Goal: Contribute content: Contribute content

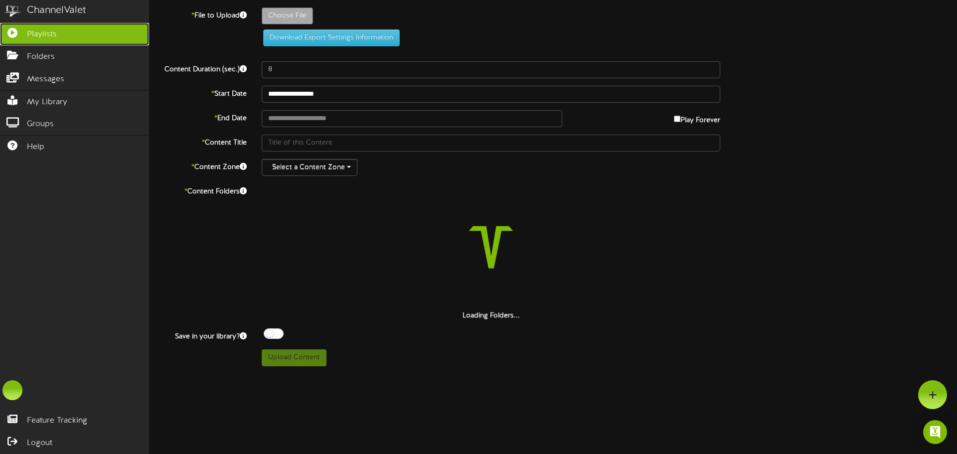
click at [48, 38] on span "Playlists" at bounding box center [42, 34] width 30 height 11
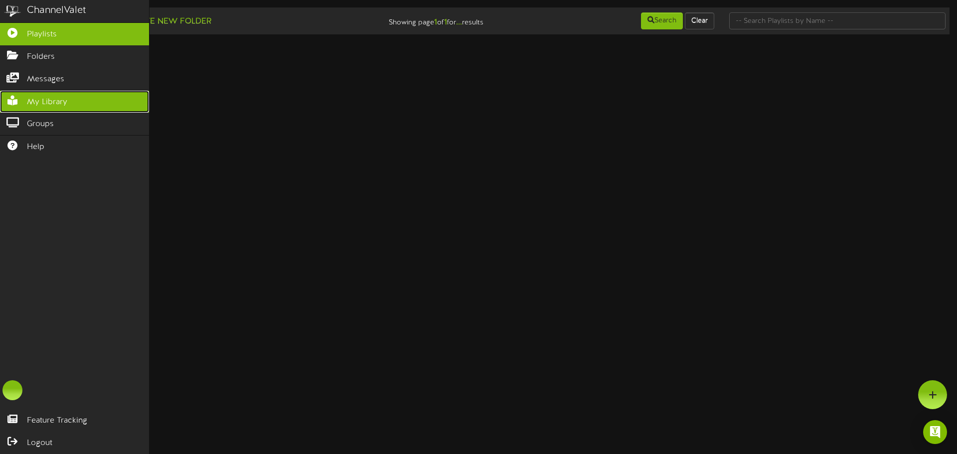
click at [27, 108] on link "My Library" at bounding box center [74, 102] width 149 height 22
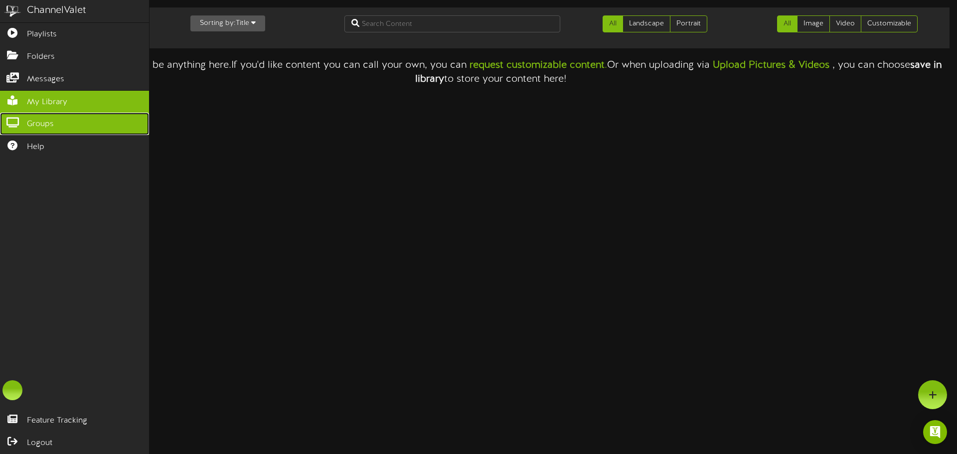
click at [27, 123] on span "Groups" at bounding box center [40, 124] width 27 height 11
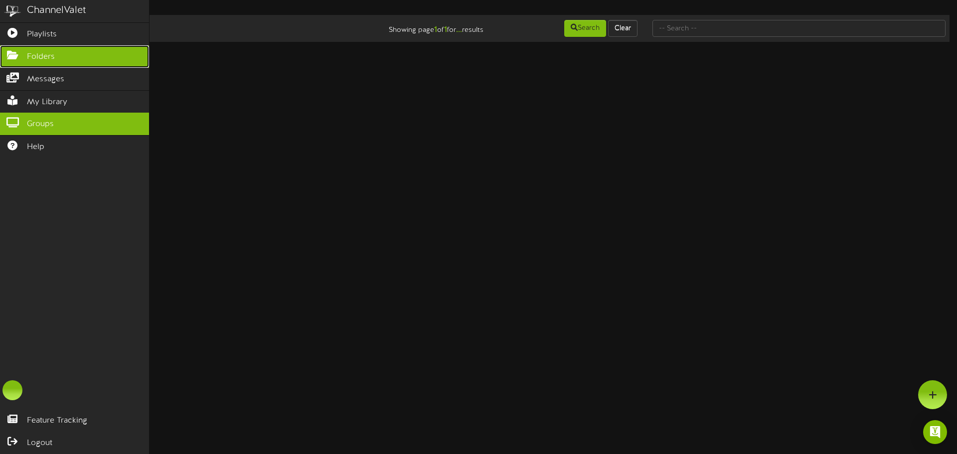
click at [37, 56] on span "Folders" at bounding box center [41, 56] width 28 height 11
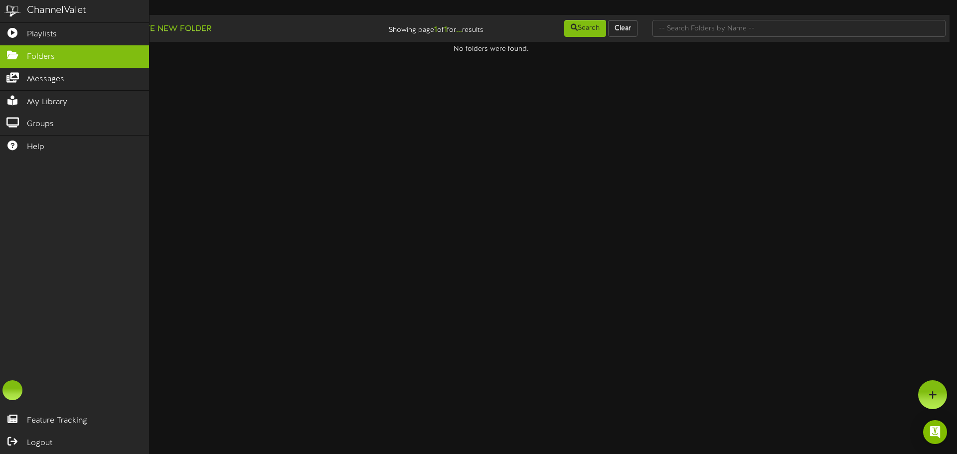
click at [32, 9] on div "ChannelValet" at bounding box center [56, 10] width 59 height 14
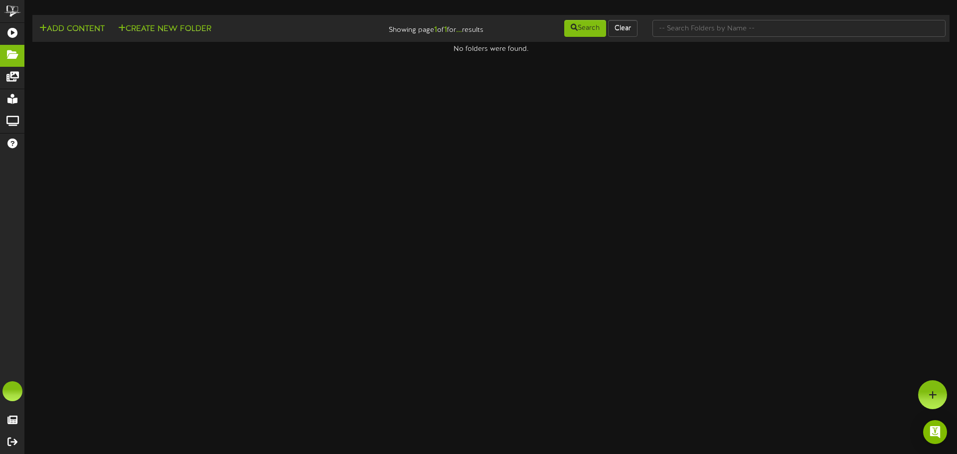
click at [328, 54] on html "ChannelValet Playlists Folders Messages My Library Groups Help Feature Tracking…" at bounding box center [478, 27] width 957 height 54
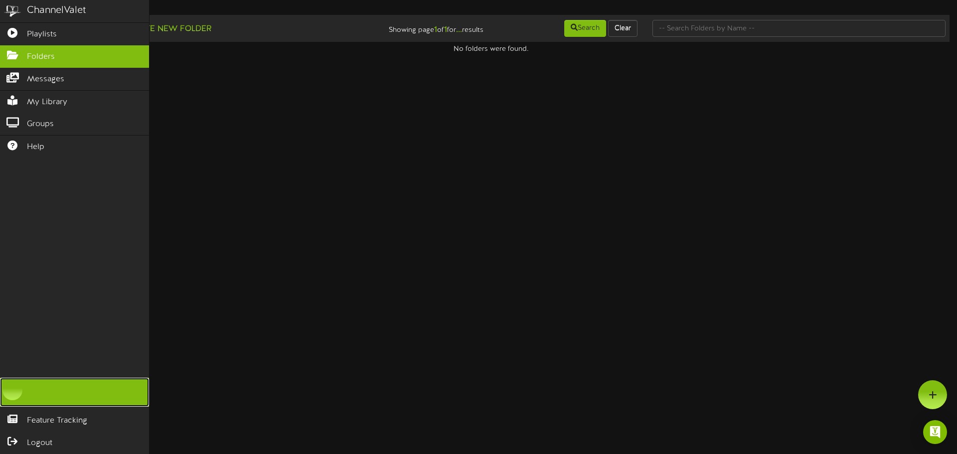
click at [14, 389] on div at bounding box center [12, 390] width 20 height 20
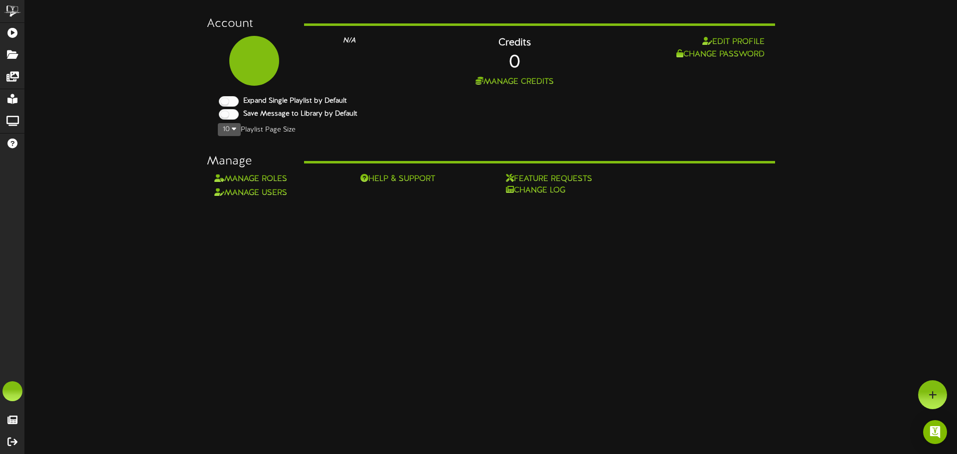
click at [364, 199] on html "ChannelValet Playlists Folders Messages My Library Groups Help Feature Tracking…" at bounding box center [478, 99] width 957 height 199
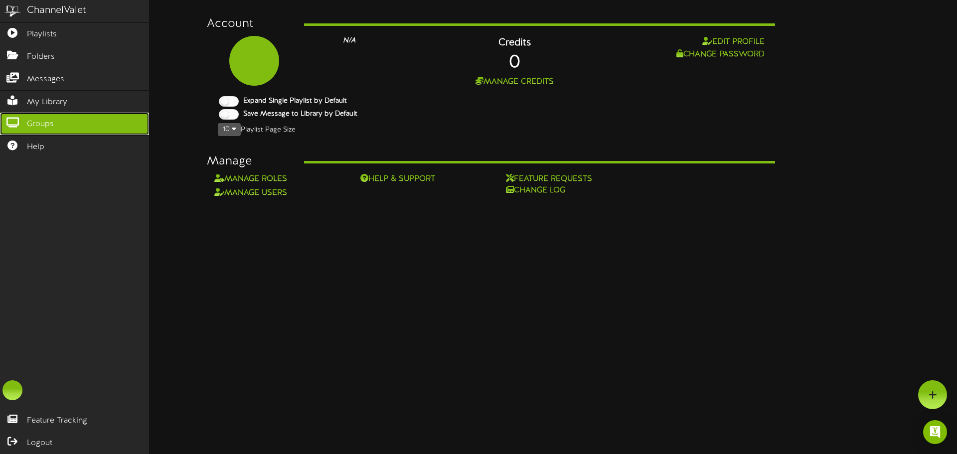
click at [36, 132] on link "Groups" at bounding box center [74, 124] width 149 height 22
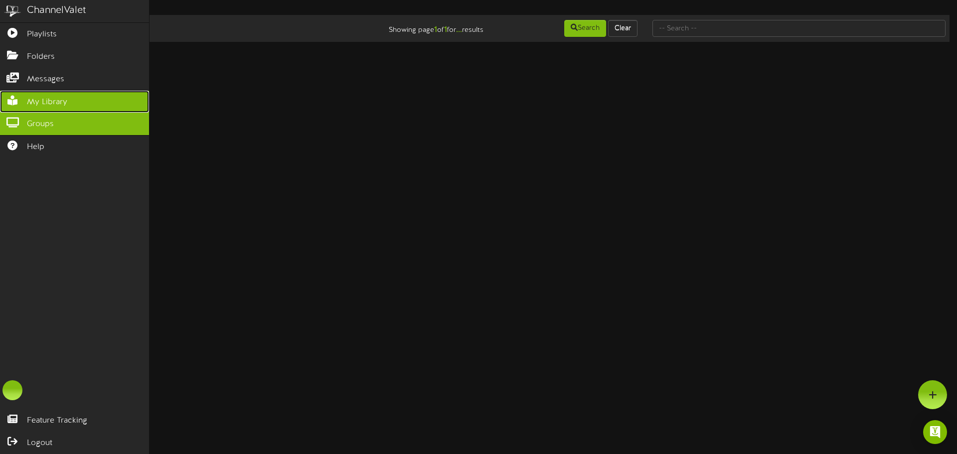
click at [41, 91] on link "My Library" at bounding box center [74, 102] width 149 height 22
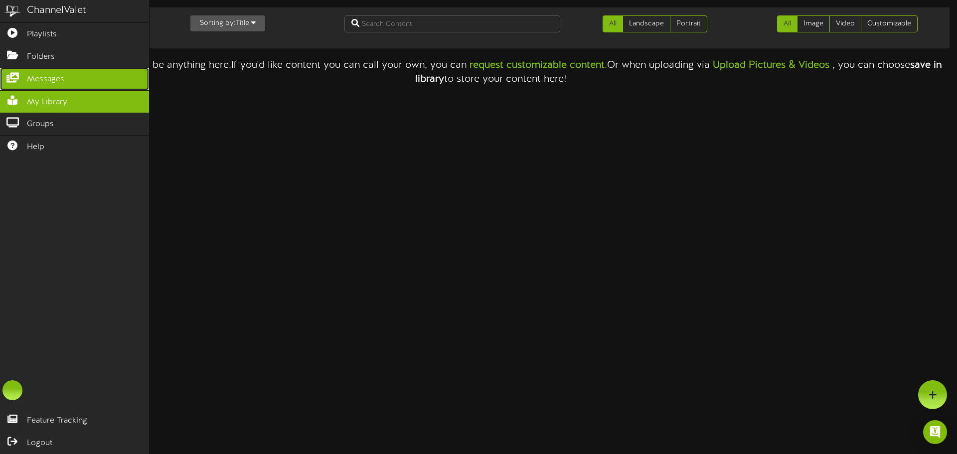
click at [46, 80] on span "Messages" at bounding box center [45, 79] width 37 height 11
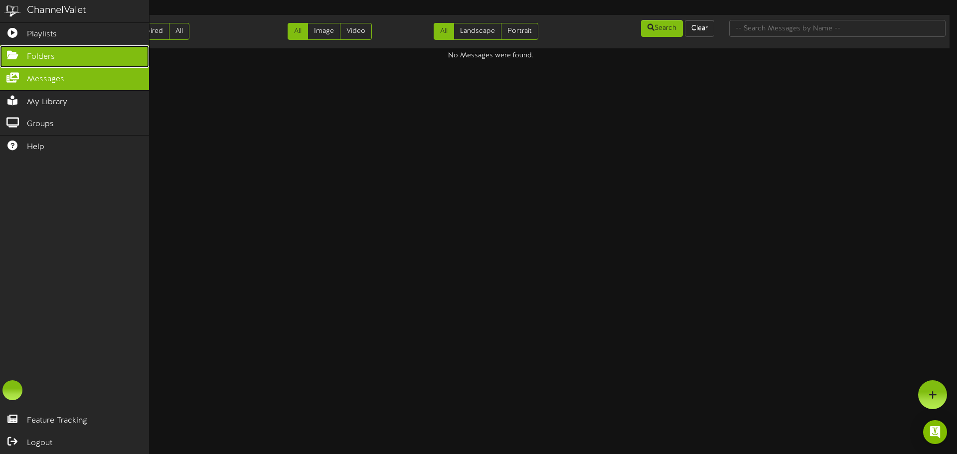
click at [49, 64] on link "Folders" at bounding box center [74, 56] width 149 height 22
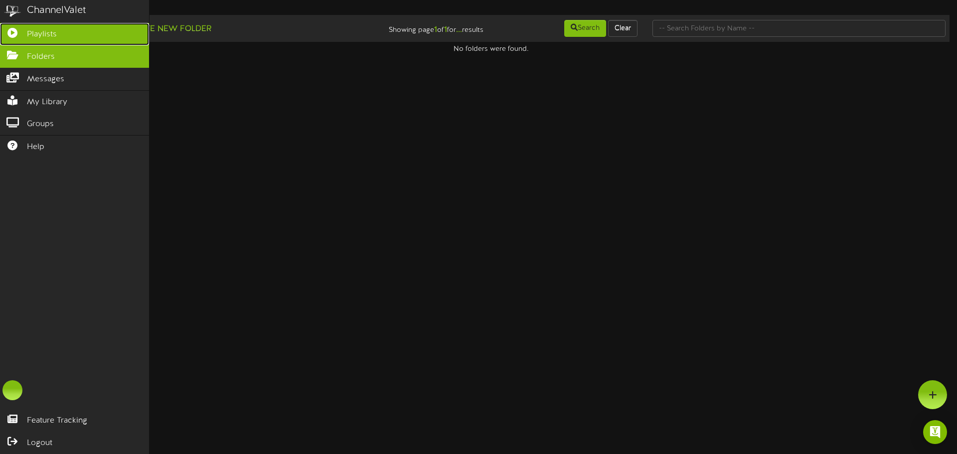
click at [55, 38] on span "Playlists" at bounding box center [42, 34] width 30 height 11
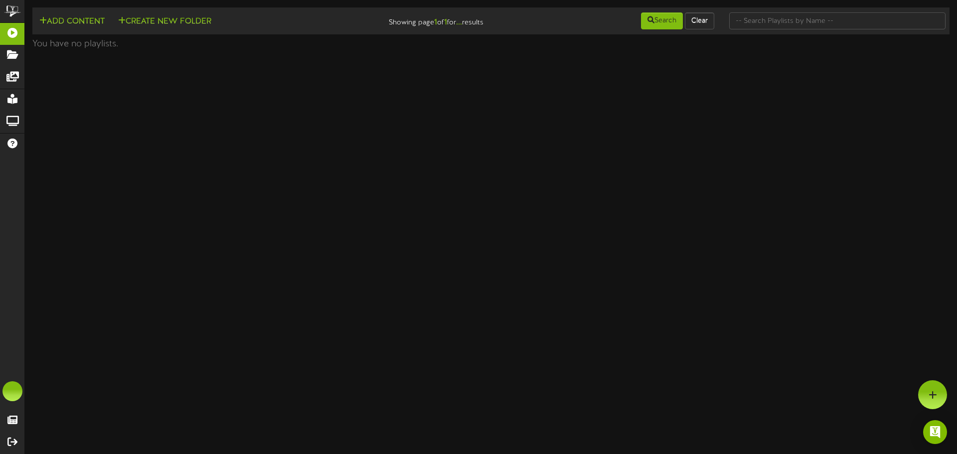
click at [409, 54] on html "ChannelValet Playlists Folders Messages My Library Groups Help Feature Tracking…" at bounding box center [478, 27] width 957 height 54
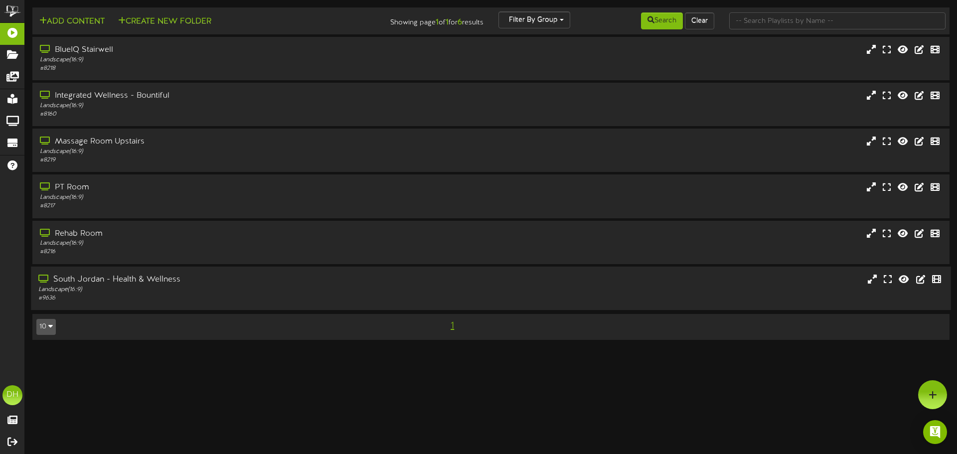
click at [135, 287] on div "Landscape ( 16:9 )" at bounding box center [222, 289] width 368 height 8
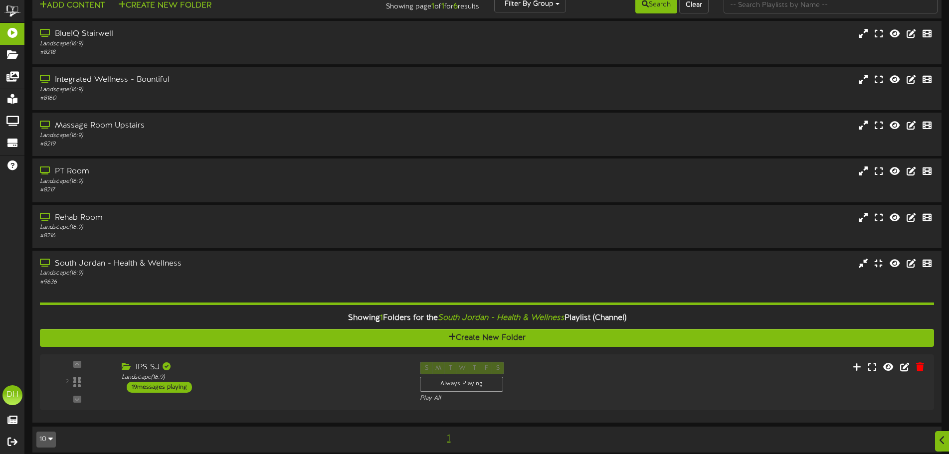
scroll to position [24, 0]
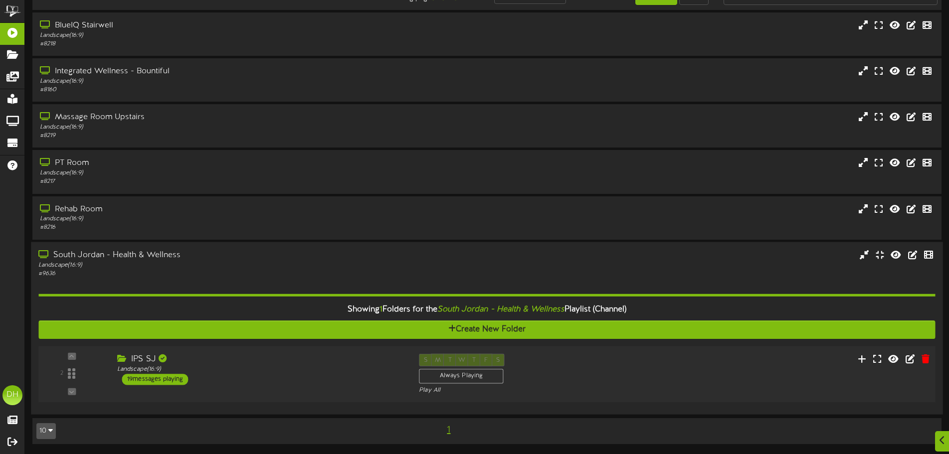
click at [325, 388] on div "2 IPS SJ" at bounding box center [486, 374] width 905 height 41
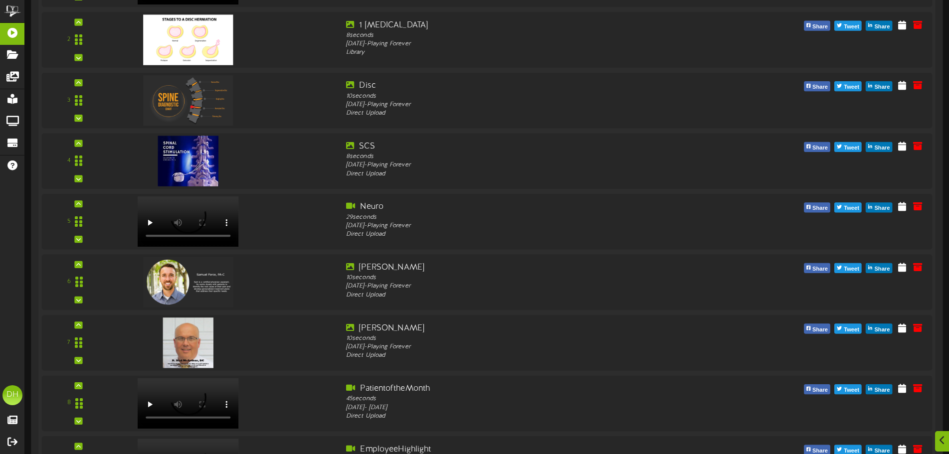
scroll to position [673, 0]
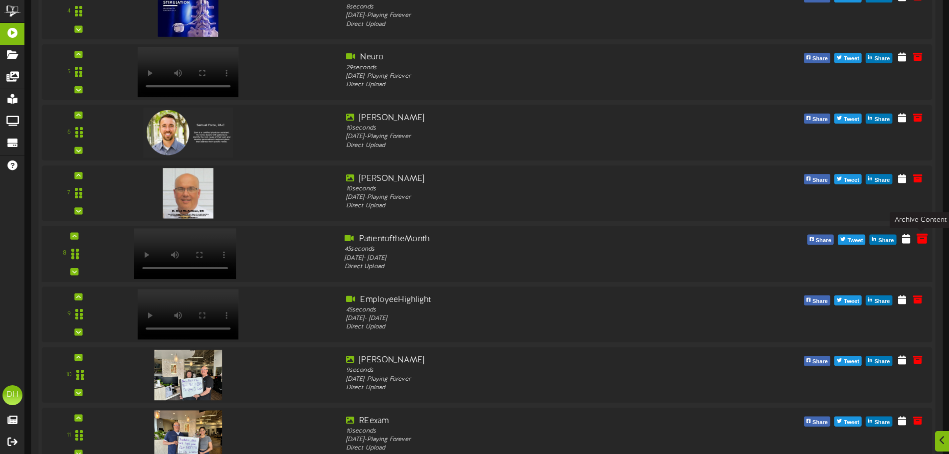
click at [918, 239] on icon at bounding box center [921, 238] width 11 height 11
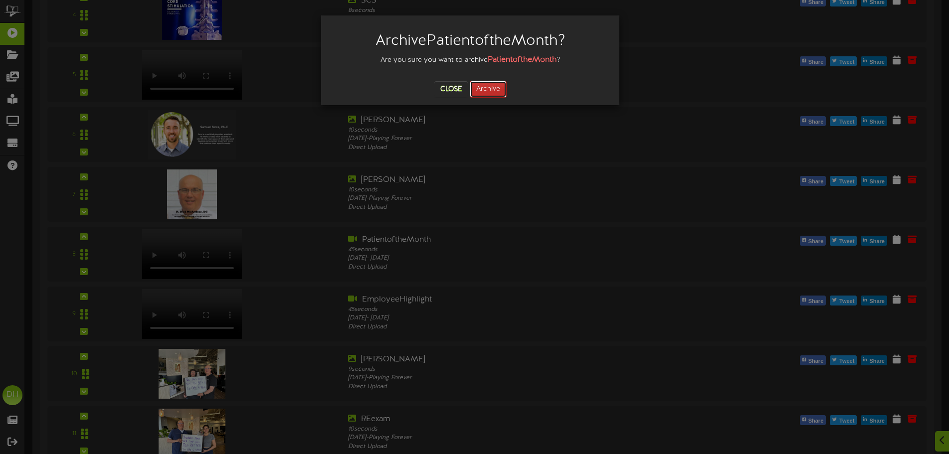
click at [486, 85] on button "Archive" at bounding box center [488, 89] width 37 height 17
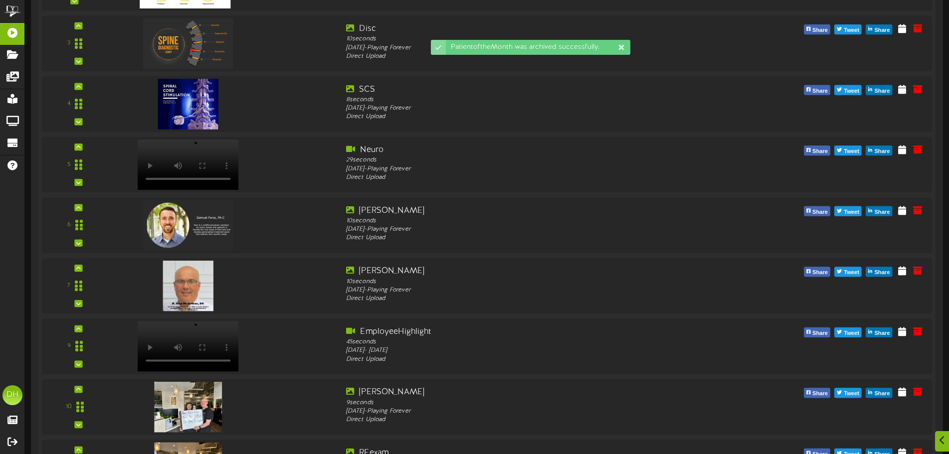
scroll to position [680, 0]
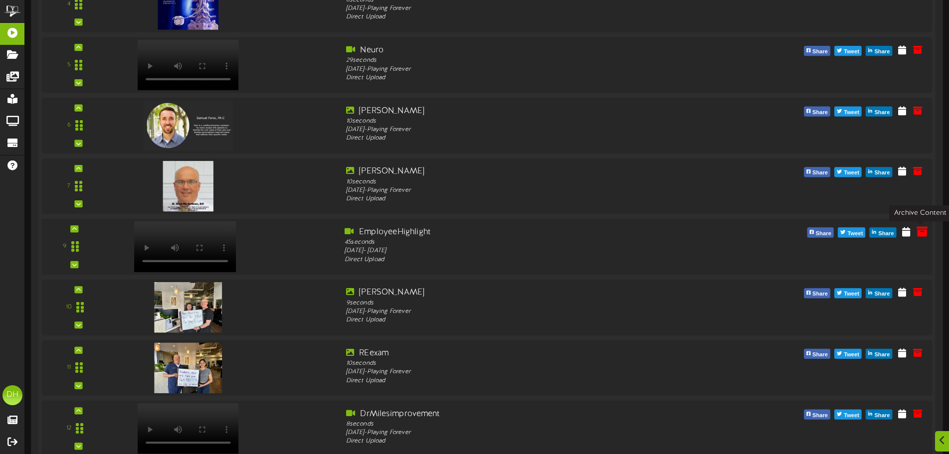
click at [923, 233] on icon at bounding box center [921, 230] width 11 height 11
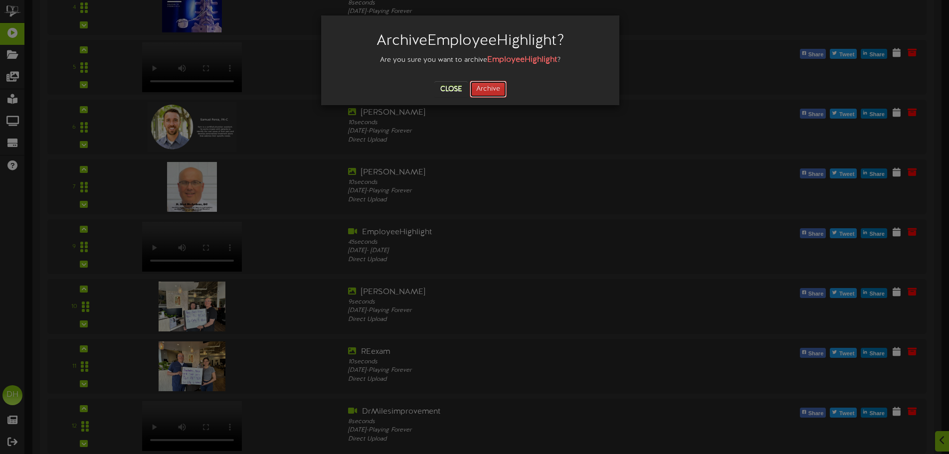
click at [497, 94] on button "Archive" at bounding box center [488, 89] width 37 height 17
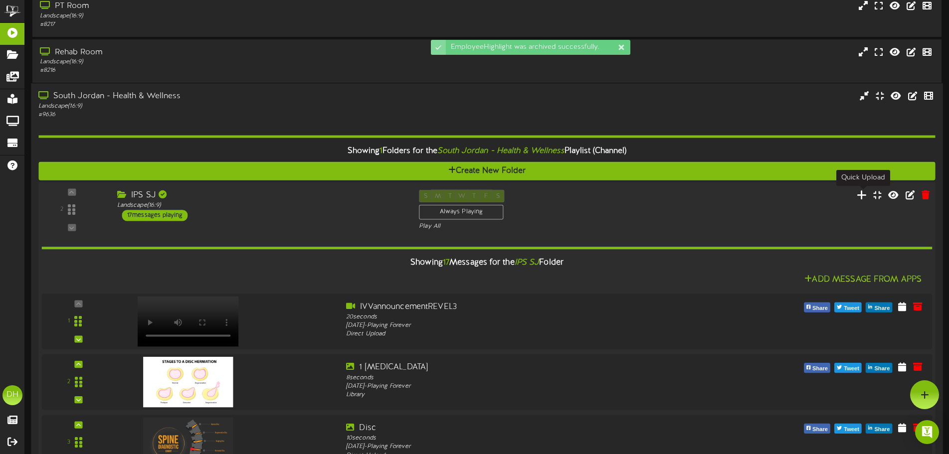
click at [863, 196] on icon at bounding box center [862, 194] width 10 height 11
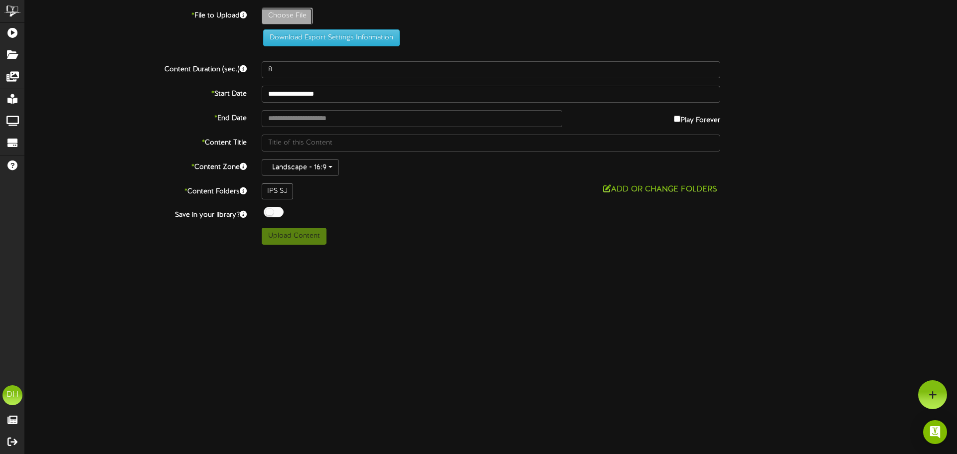
type input "**********"
type input "PatientoftheMonth"
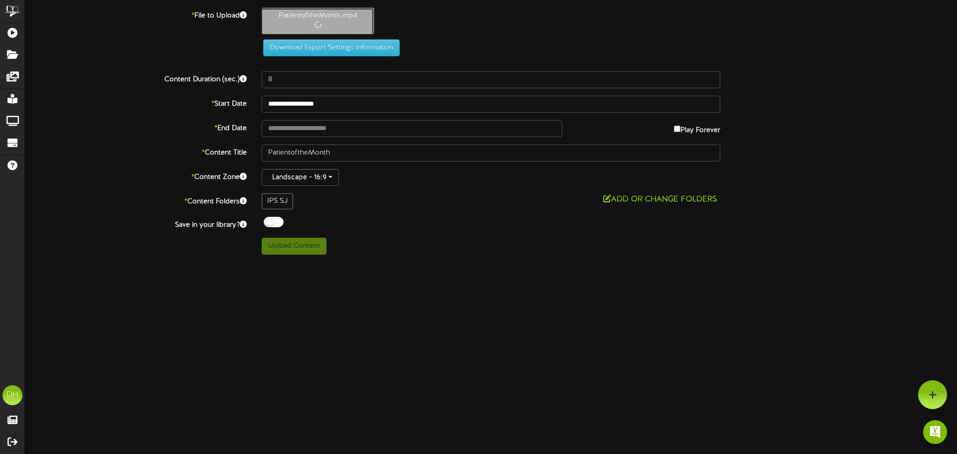
type input "42"
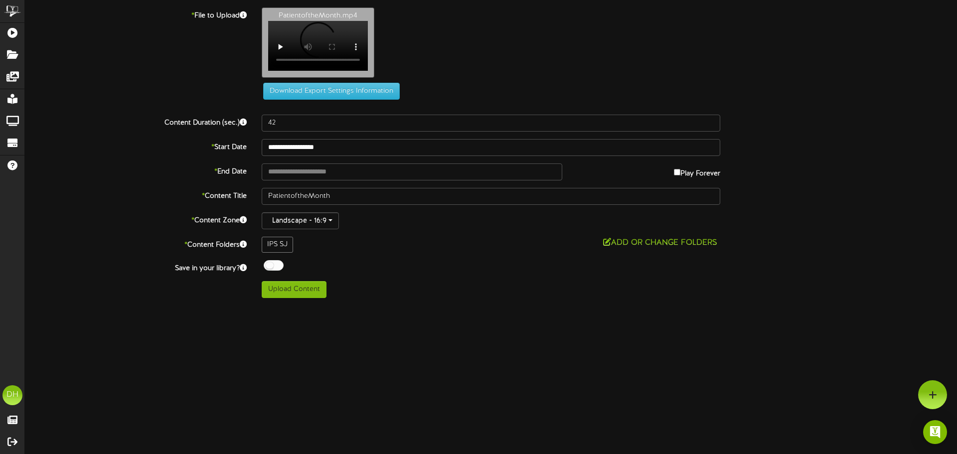
drag, startPoint x: 354, startPoint y: 53, endPoint x: 422, endPoint y: 38, distance: 69.8
click at [422, 38] on div "PatientoftheMonth.mp4 Your browser does not support HTML5 video." at bounding box center [609, 44] width 711 height 75
click at [226, 17] on label "* File to Upload" at bounding box center [135, 13] width 237 height 13
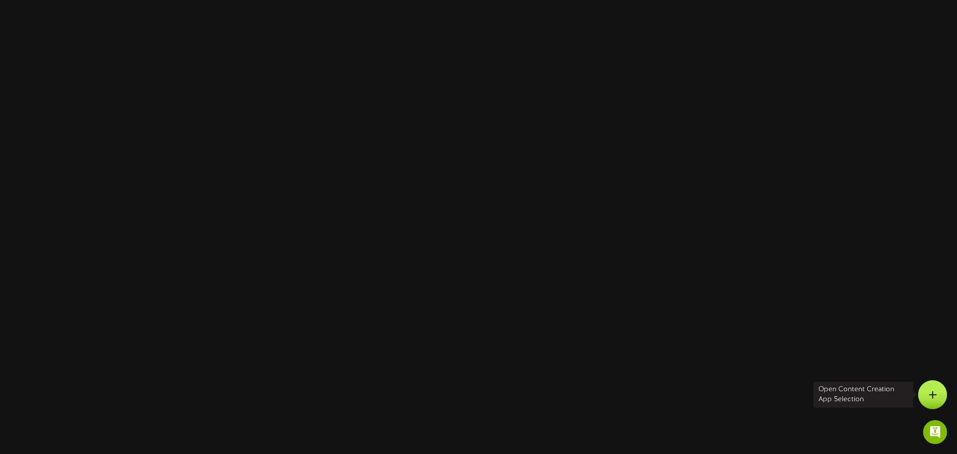
click at [929, 394] on icon at bounding box center [933, 394] width 8 height 9
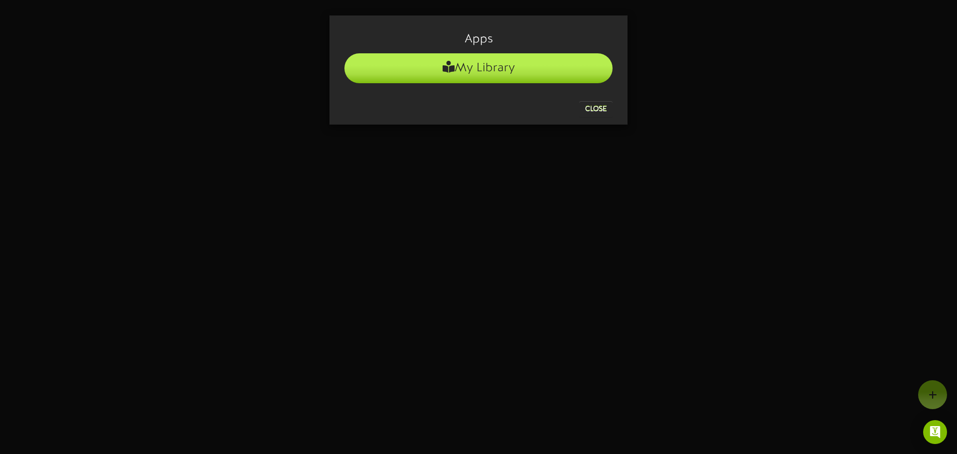
drag, startPoint x: 929, startPoint y: 394, endPoint x: 482, endPoint y: 70, distance: 552.5
click at [482, 70] on li "My Library" at bounding box center [479, 68] width 268 height 30
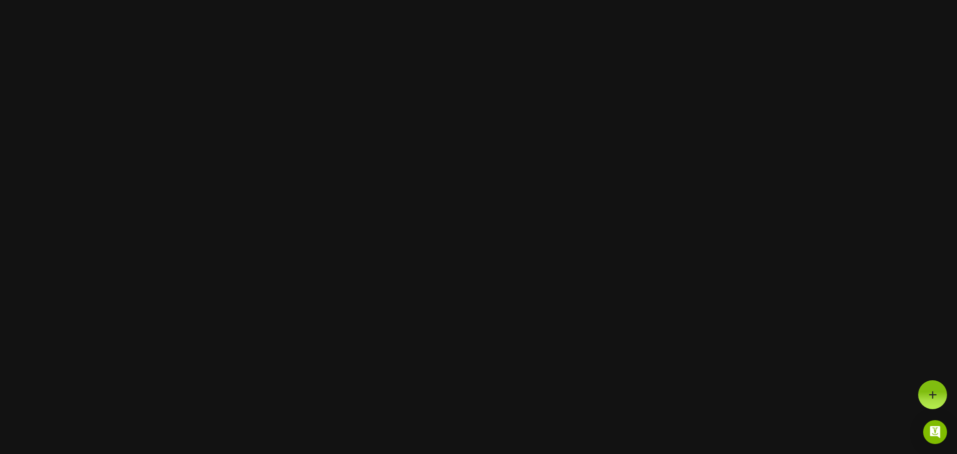
drag, startPoint x: 936, startPoint y: 30, endPoint x: 633, endPoint y: 75, distance: 305.9
click at [887, 0] on html "Open Content Creation App Selection" at bounding box center [478, 0] width 957 height 0
click at [415, 0] on html "Open Content Creation App Selection" at bounding box center [478, 0] width 957 height 0
drag, startPoint x: 394, startPoint y: 214, endPoint x: 398, endPoint y: 227, distance: 13.7
click at [397, 0] on html "Open Content Creation App Selection" at bounding box center [478, 0] width 957 height 0
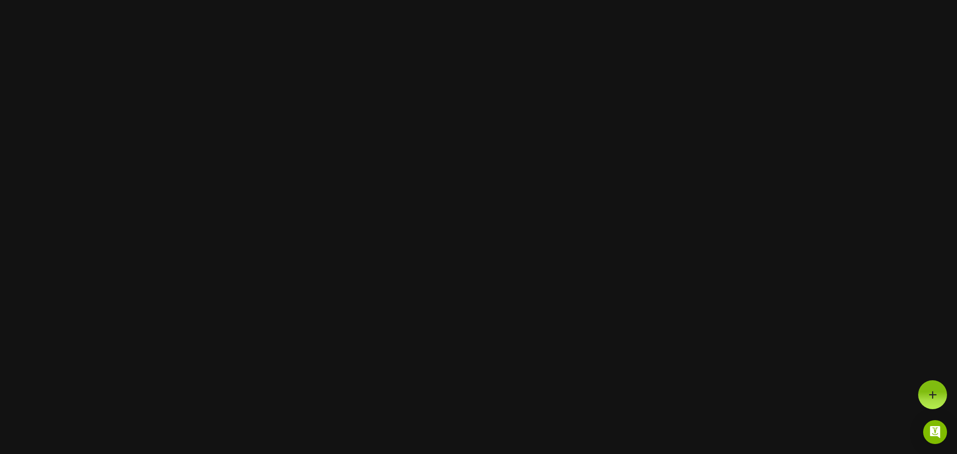
drag, startPoint x: 398, startPoint y: 227, endPoint x: 353, endPoint y: 313, distance: 97.7
drag, startPoint x: 352, startPoint y: 313, endPoint x: 189, endPoint y: 207, distance: 193.9
click at [189, 0] on html "Open Content Creation App Selection" at bounding box center [478, 0] width 957 height 0
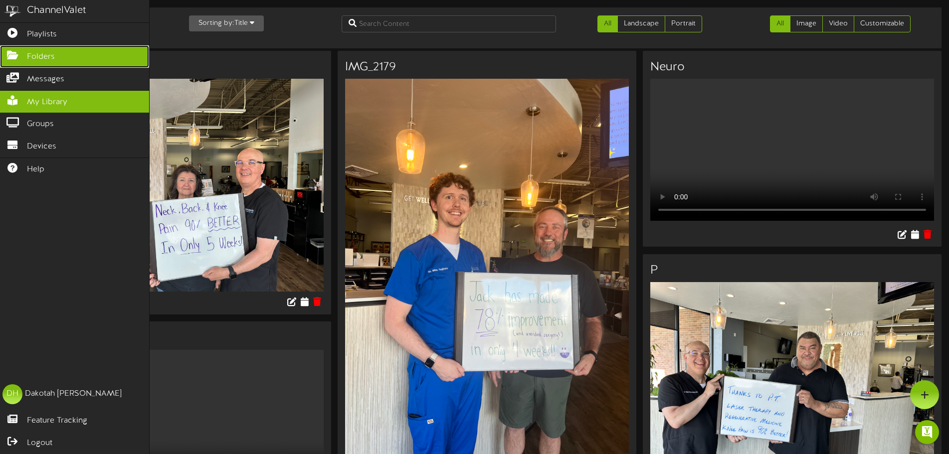
click at [41, 57] on span "Folders" at bounding box center [41, 56] width 28 height 11
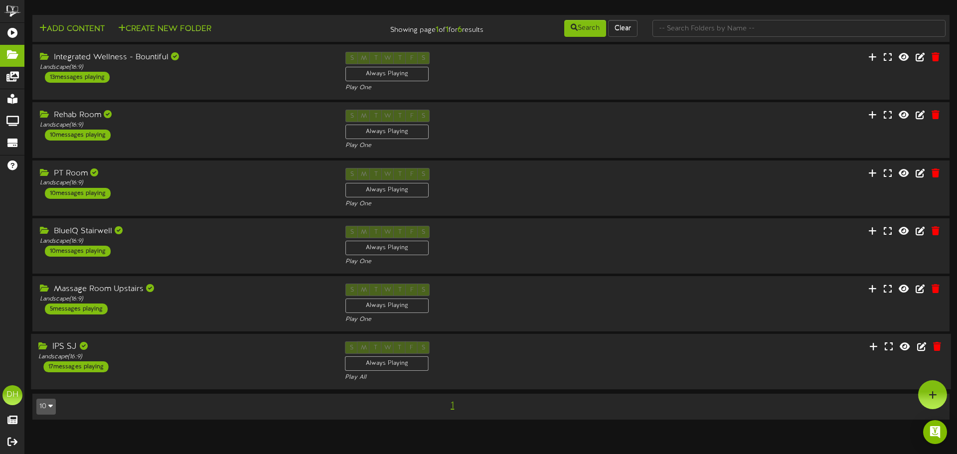
click at [145, 353] on div "Landscape ( 16:9 )" at bounding box center [184, 357] width 292 height 8
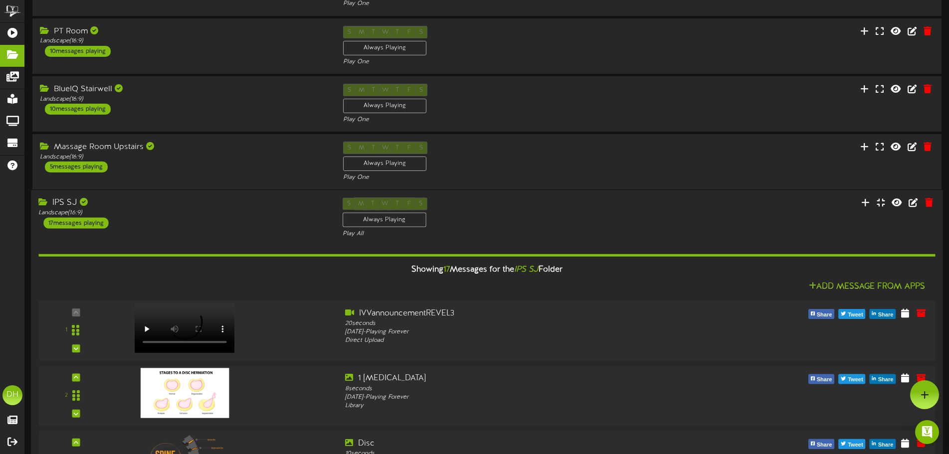
scroll to position [92, 0]
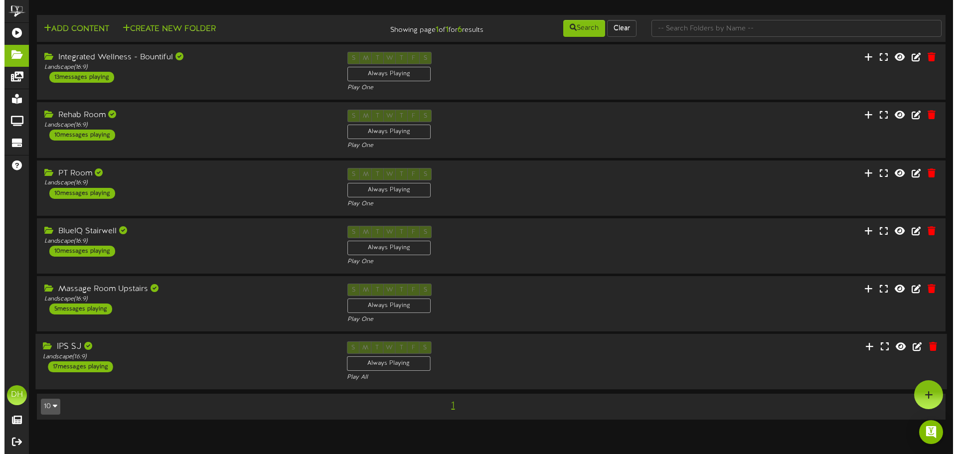
scroll to position [0, 0]
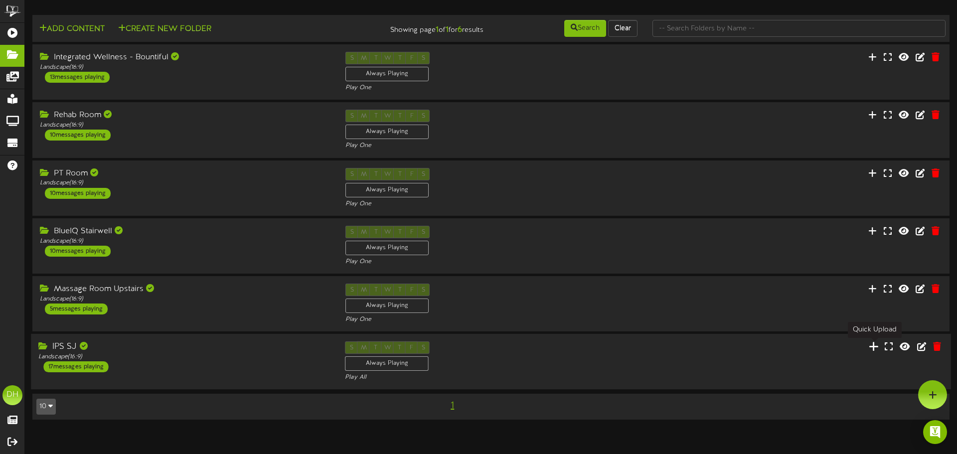
click at [872, 349] on icon at bounding box center [874, 346] width 10 height 11
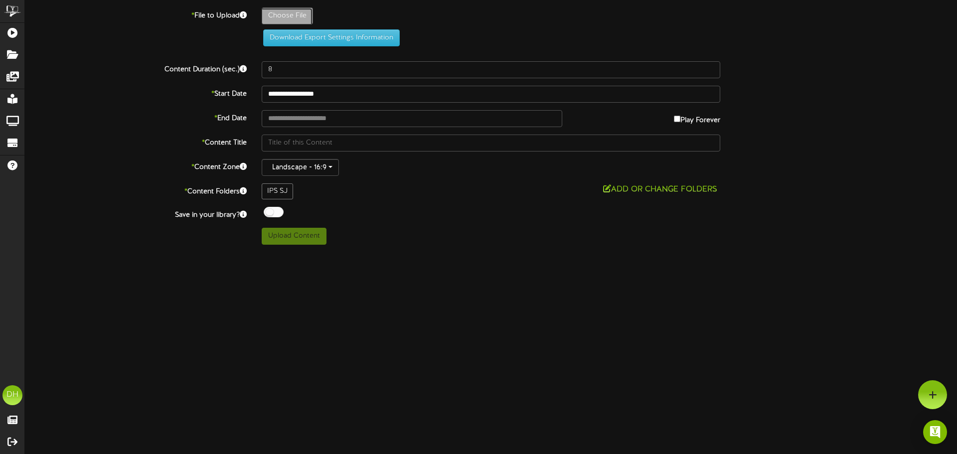
type input "**********"
type input "PatientoftheMonth"
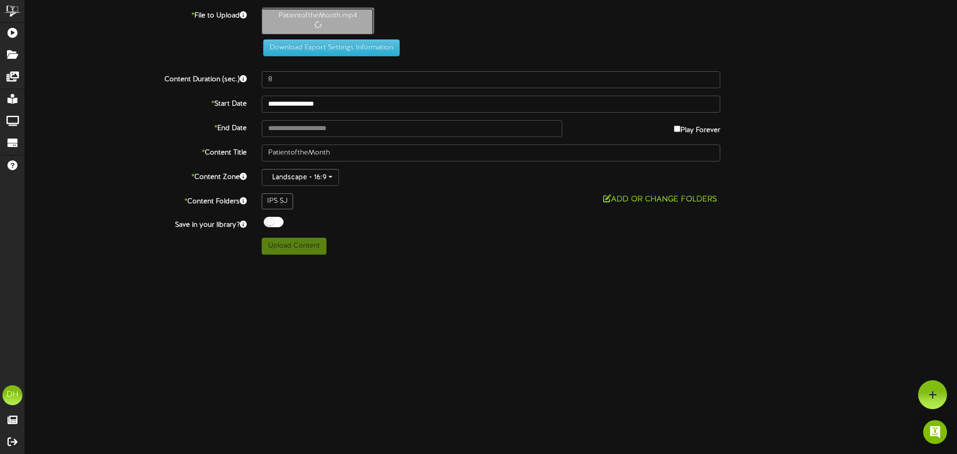
type input "42"
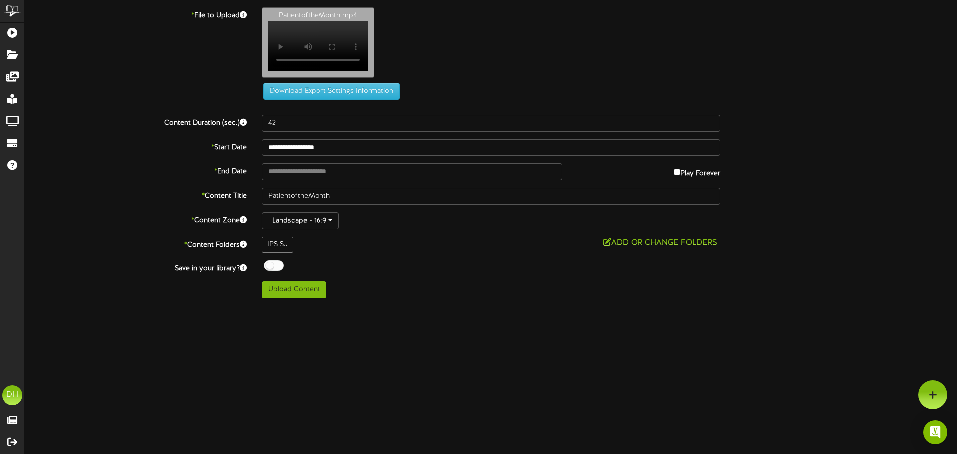
click at [423, 28] on div "PatientoftheMonth.mp4 Your browser does not support HTML5 video." at bounding box center [609, 44] width 711 height 75
click at [320, 96] on button "Download Export Settings Information" at bounding box center [331, 91] width 137 height 17
drag, startPoint x: 351, startPoint y: 34, endPoint x: 348, endPoint y: 12, distance: 22.6
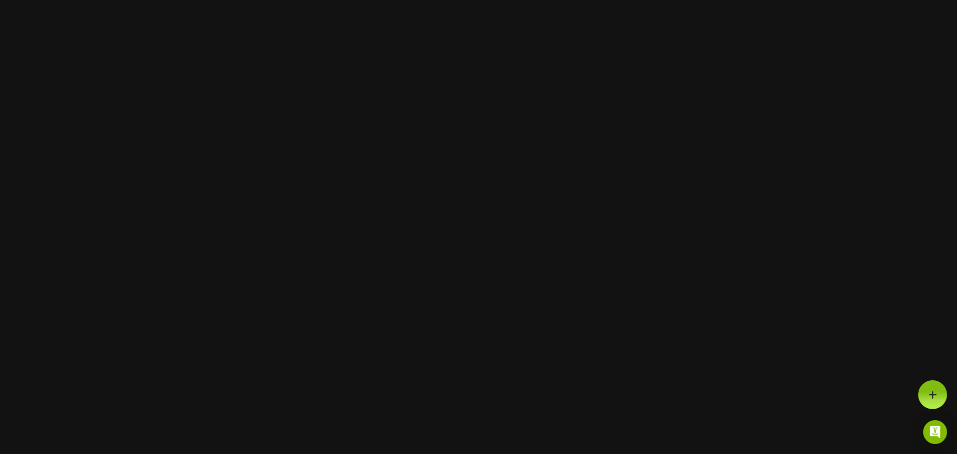
click at [180, 0] on html at bounding box center [478, 0] width 957 height 0
